Goal: Information Seeking & Learning: Find specific page/section

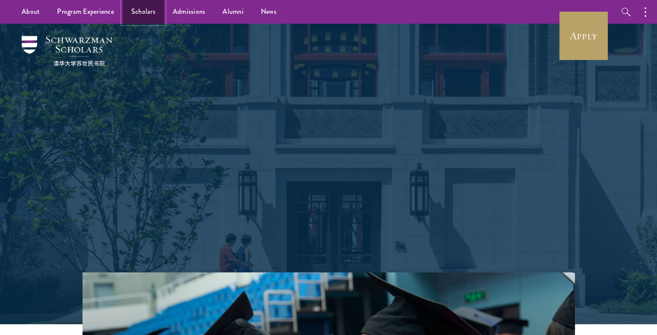
click at [147, 13] on link "Scholars" at bounding box center [143, 12] width 41 height 24
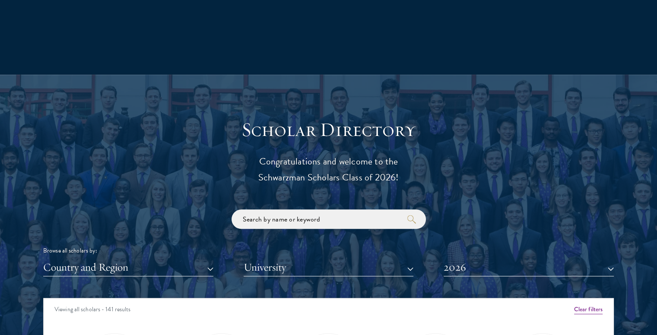
scroll to position [950, 0]
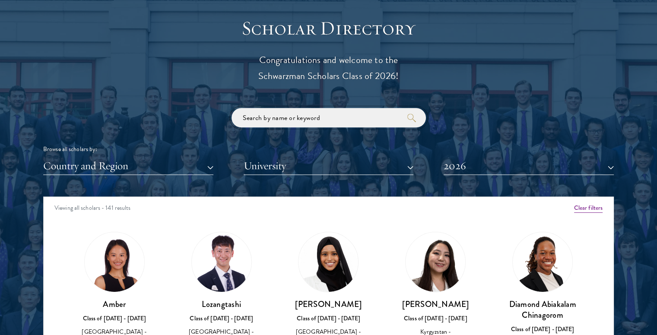
click at [315, 115] on input "search" at bounding box center [328, 117] width 194 height 19
type input "[PERSON_NAME]"
click button "submit" at bounding box center [0, 0] width 0 height 0
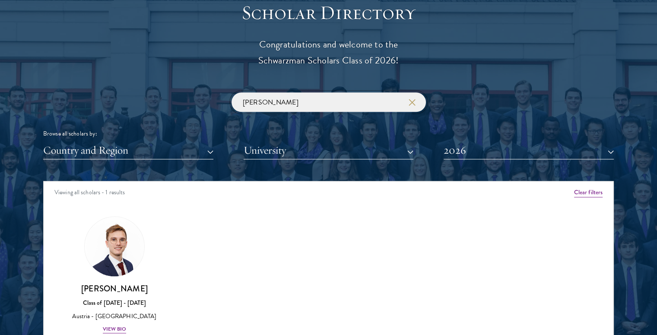
scroll to position [1079, 0]
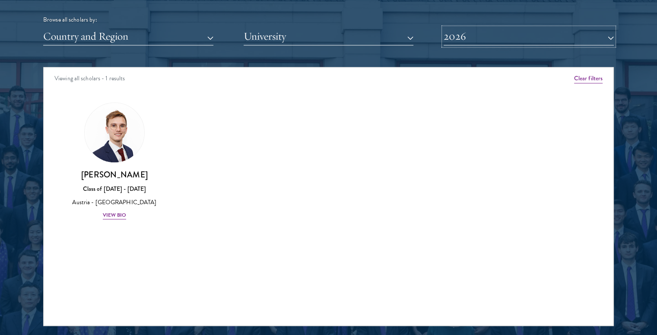
click at [472, 38] on button "2026" at bounding box center [528, 37] width 170 height 18
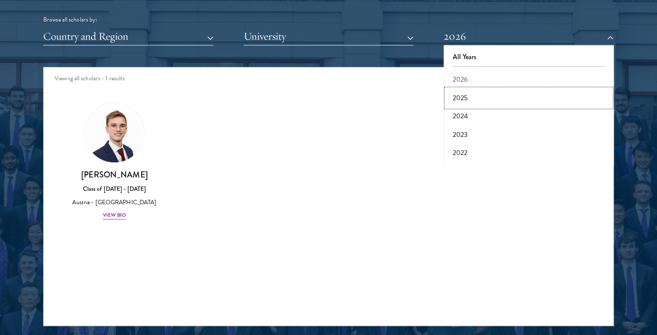
click at [466, 92] on button "2025" at bounding box center [528, 98] width 165 height 18
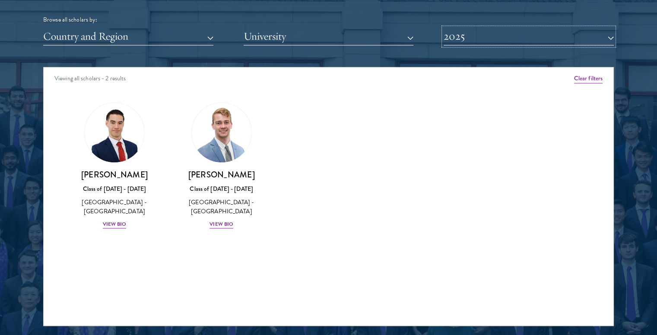
click at [456, 37] on button "2025" at bounding box center [528, 37] width 170 height 18
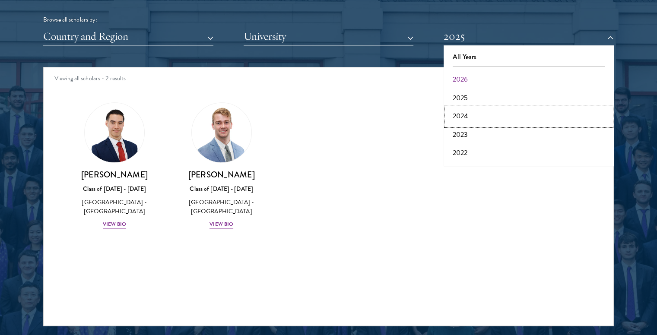
click at [467, 108] on button "2024" at bounding box center [528, 116] width 165 height 18
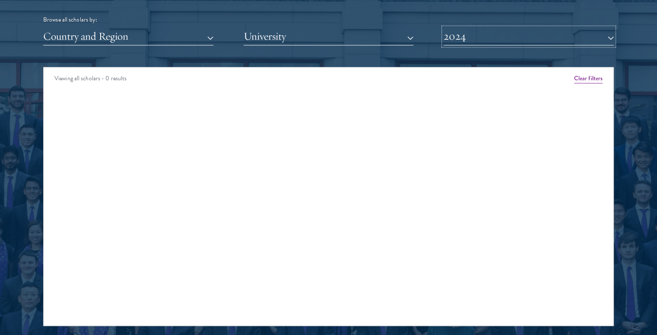
click at [455, 38] on button "2024" at bounding box center [528, 37] width 170 height 18
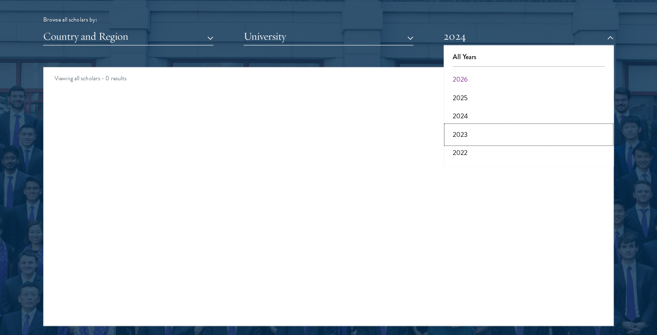
click at [471, 133] on button "2023" at bounding box center [528, 135] width 165 height 18
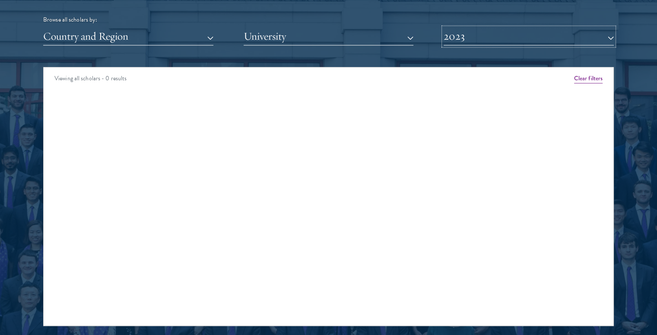
click at [465, 38] on button "2023" at bounding box center [528, 37] width 170 height 18
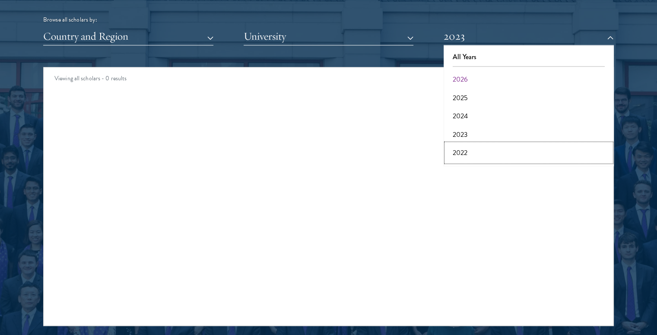
click at [477, 151] on button "2022" at bounding box center [528, 153] width 165 height 18
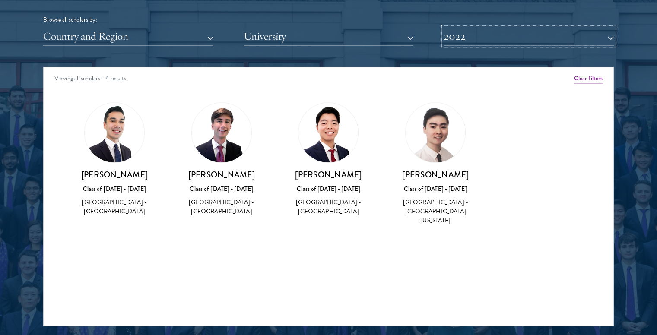
click at [454, 40] on button "2022" at bounding box center [528, 37] width 170 height 18
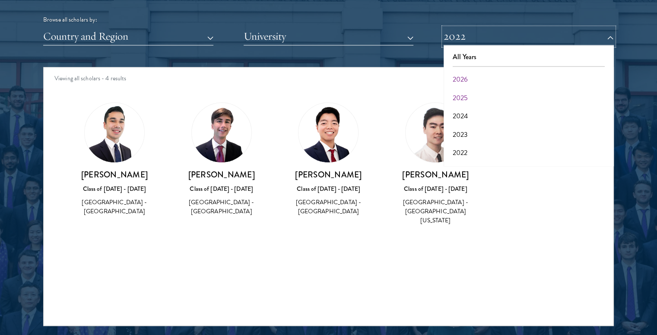
scroll to position [86, 0]
click at [473, 87] on button "2021" at bounding box center [528, 85] width 165 height 18
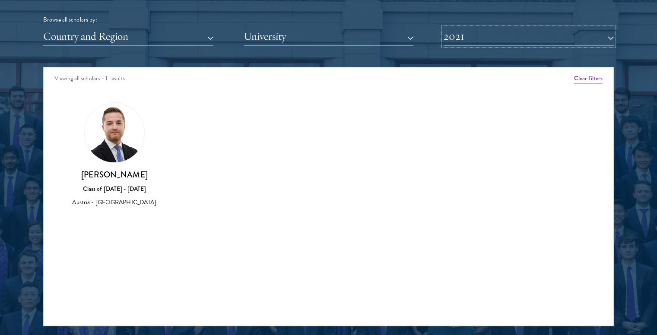
click at [455, 37] on button "2021" at bounding box center [528, 37] width 170 height 18
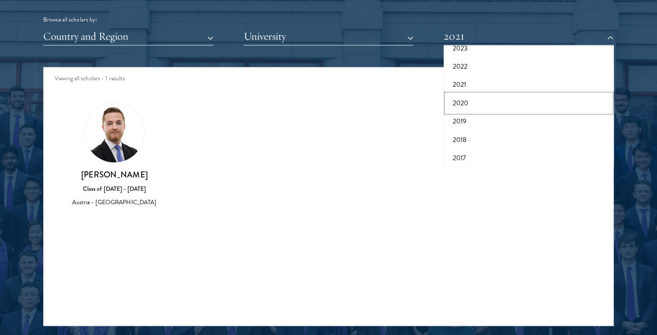
click at [468, 102] on button "2020" at bounding box center [528, 103] width 165 height 18
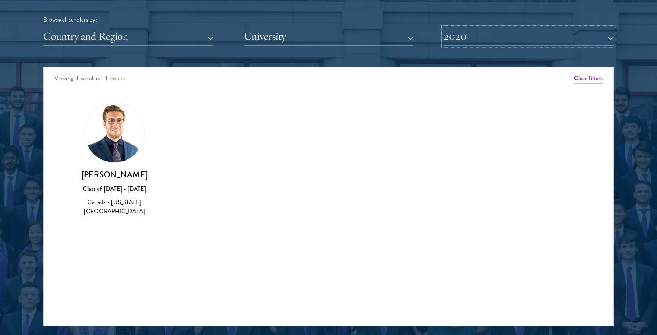
click at [449, 38] on button "2020" at bounding box center [528, 37] width 170 height 18
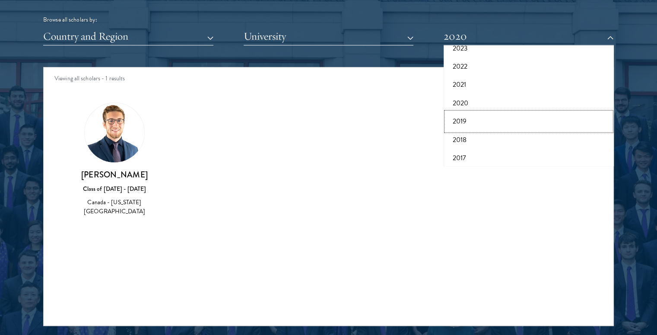
click at [469, 118] on button "2019" at bounding box center [528, 121] width 165 height 18
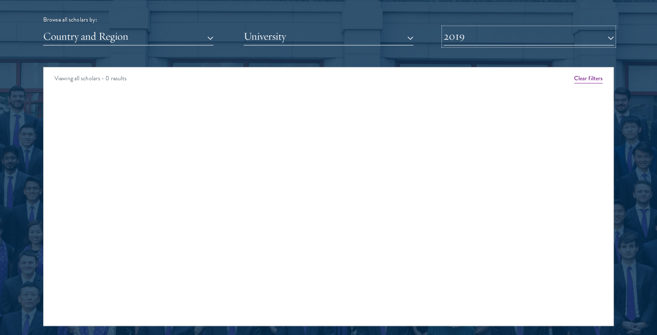
click at [447, 38] on button "2019" at bounding box center [528, 37] width 170 height 18
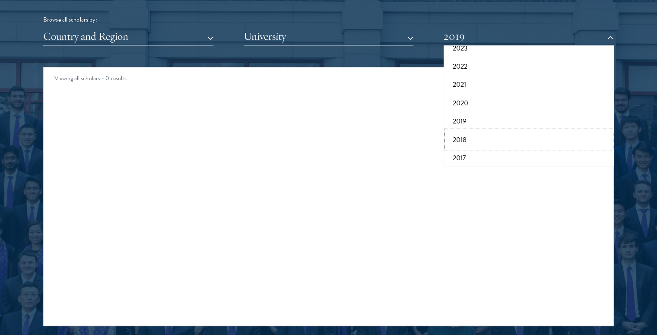
click at [478, 136] on button "2018" at bounding box center [528, 140] width 165 height 18
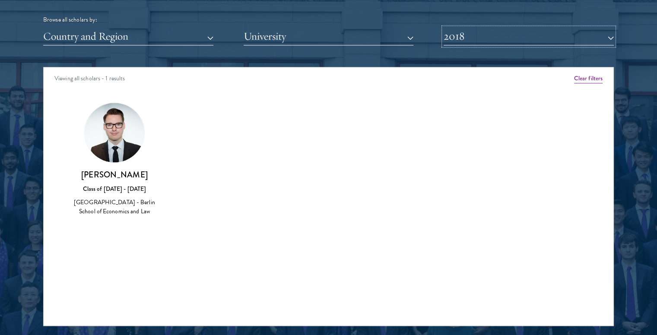
click at [450, 37] on button "2018" at bounding box center [528, 37] width 170 height 18
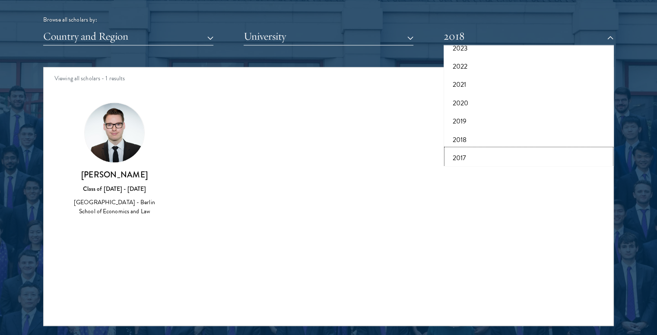
click at [465, 155] on button "2017" at bounding box center [528, 158] width 165 height 18
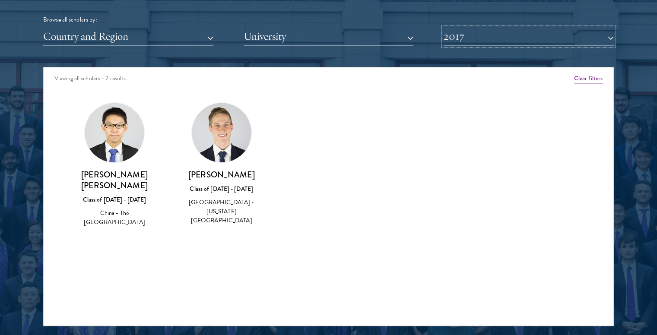
click at [445, 41] on button "2017" at bounding box center [528, 37] width 170 height 18
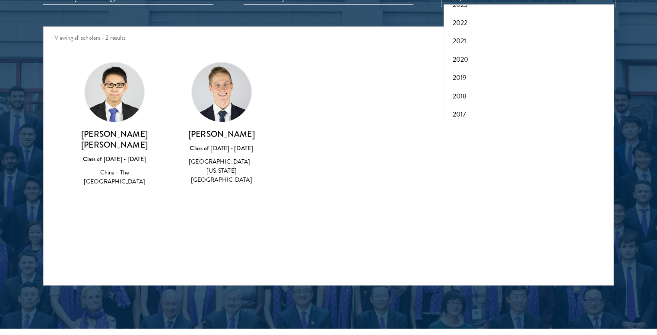
scroll to position [1166, 0]
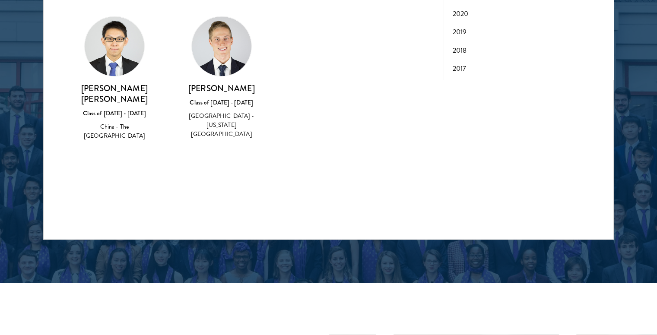
click at [484, 139] on div "Amber Class of [DATE] - [DATE] [GEOGRAPHIC_DATA] - [GEOGRAPHIC_DATA] View Bio C…" at bounding box center [328, 86] width 569 height 162
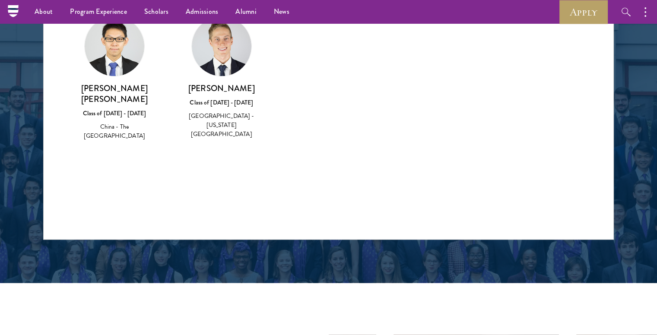
scroll to position [907, 0]
